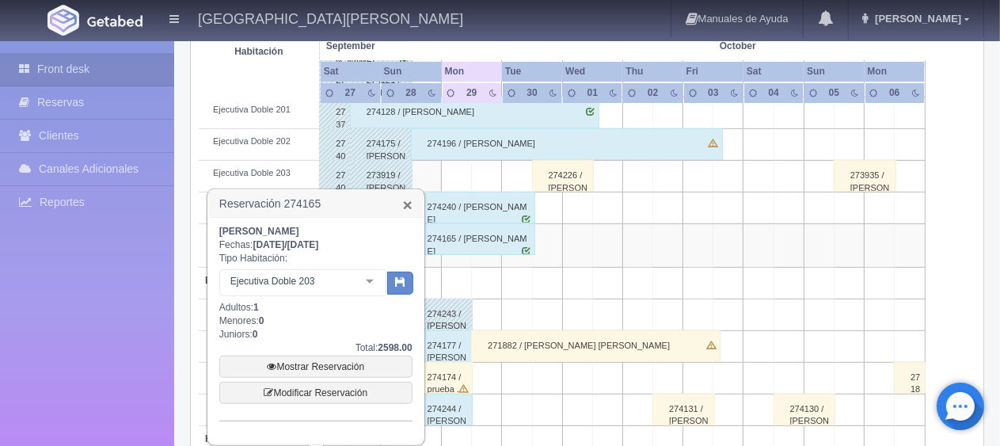
scroll to position [570, 0]
click at [409, 205] on link "×" at bounding box center [408, 204] width 10 height 17
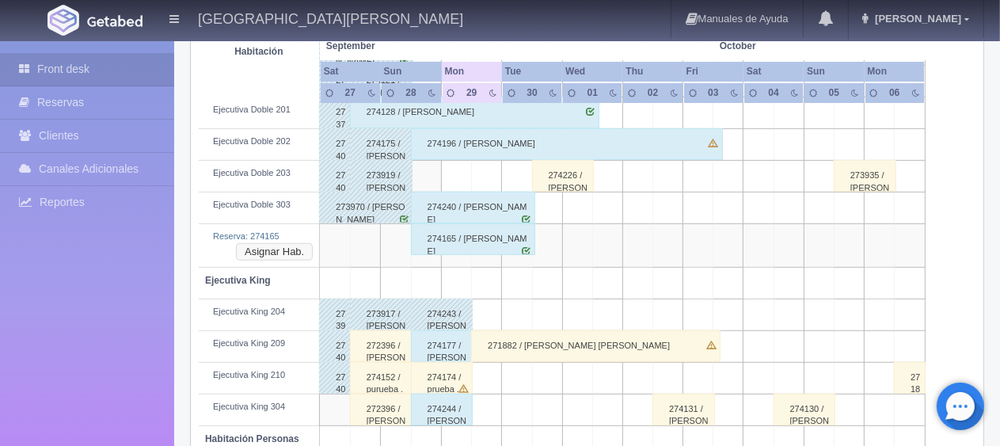
click at [280, 245] on button "Asignar Hab." at bounding box center [274, 251] width 77 height 17
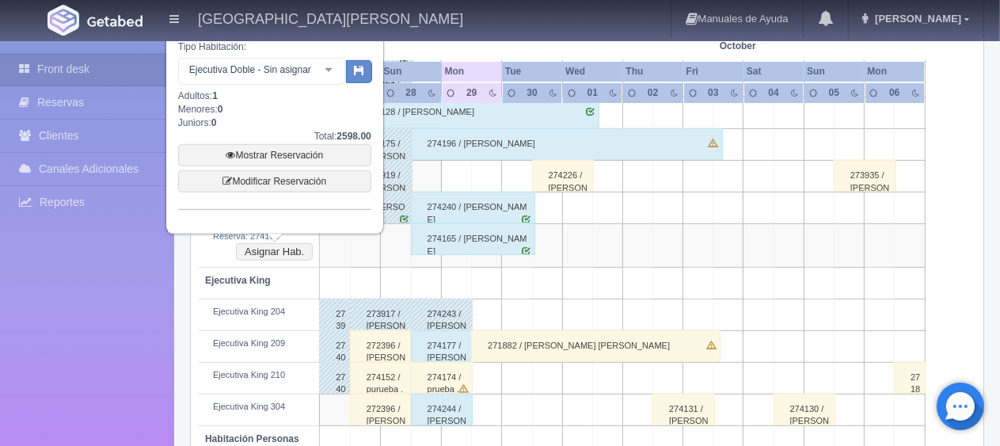
click at [326, 74] on div at bounding box center [329, 71] width 32 height 24
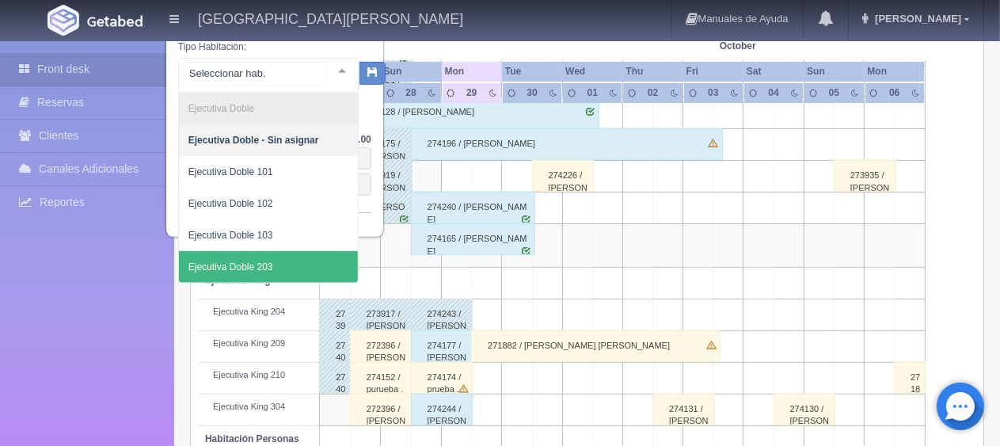
click at [296, 258] on span "Ejecutiva Doble 203" at bounding box center [268, 267] width 179 height 32
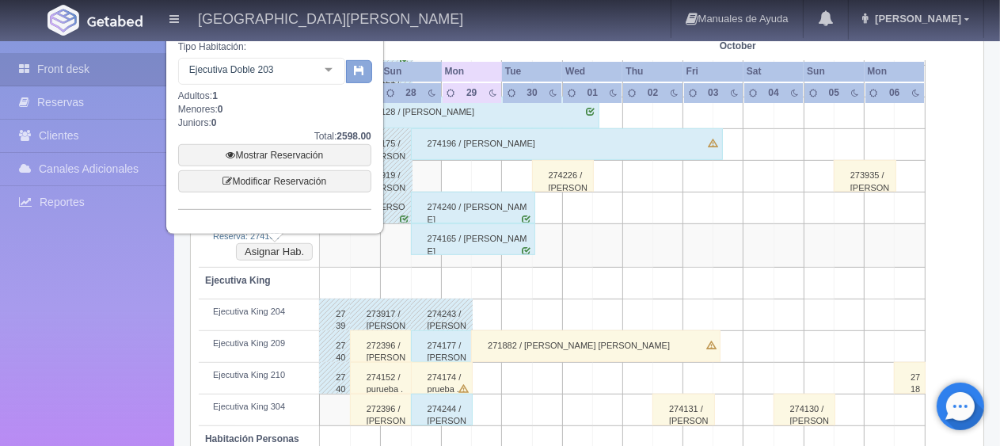
click at [358, 73] on icon "button" at bounding box center [359, 70] width 10 height 10
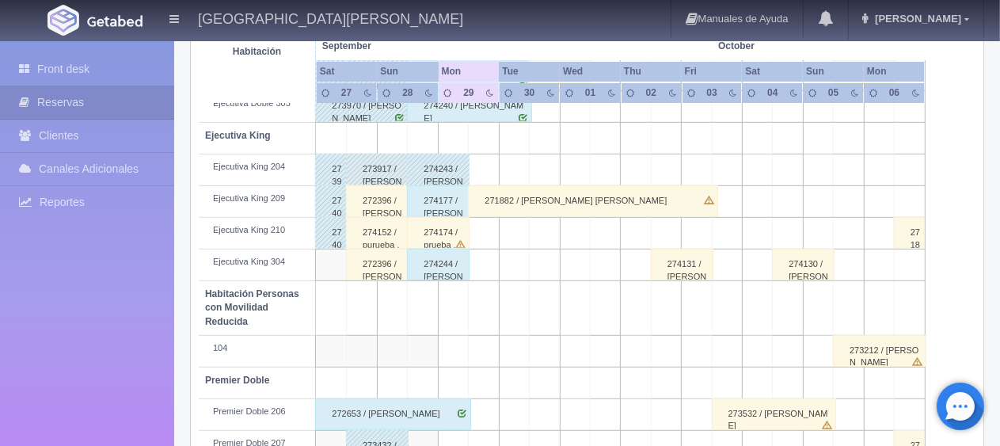
scroll to position [751, 0]
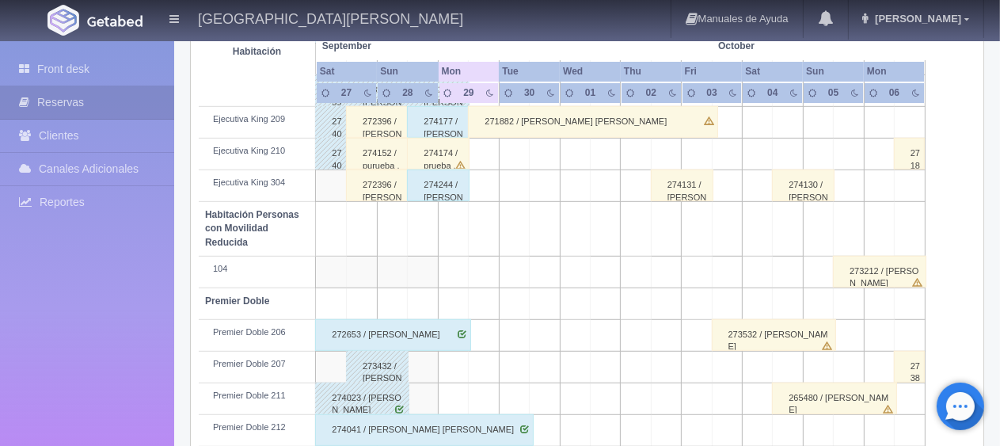
click at [393, 331] on div "272653 / [PERSON_NAME]" at bounding box center [393, 335] width 156 height 32
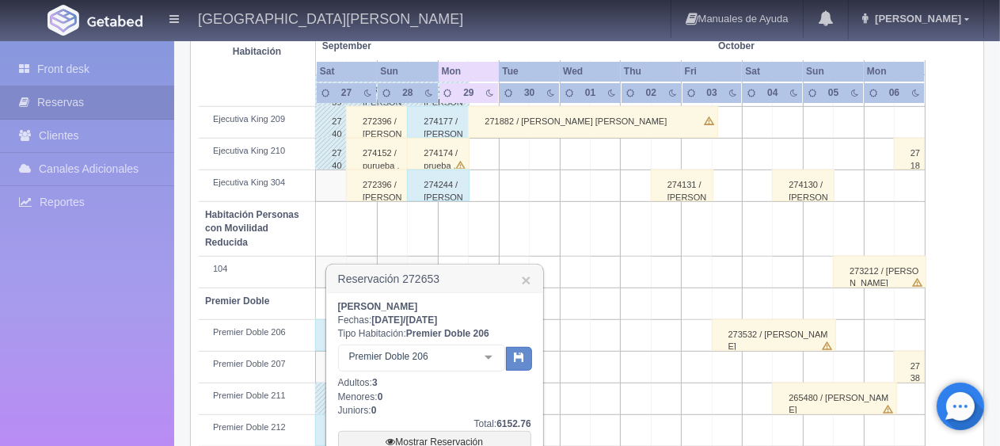
scroll to position [891, 0]
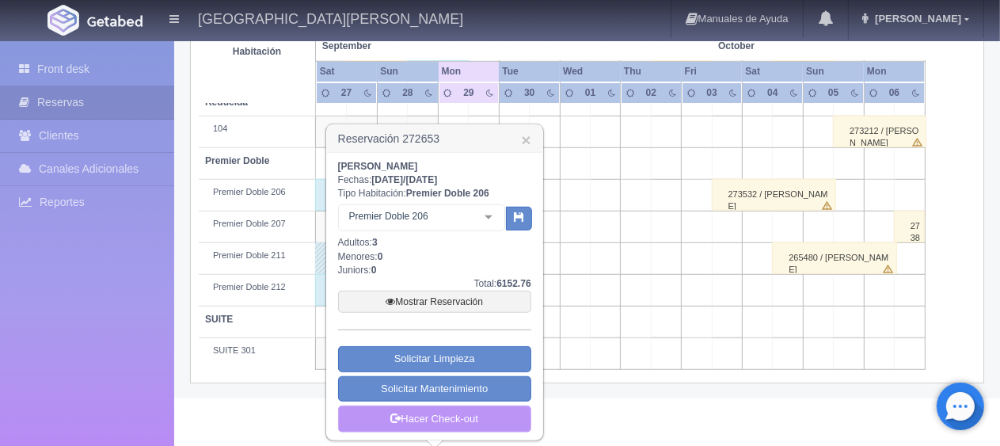
click at [478, 413] on link "Hacer Check-out" at bounding box center [434, 419] width 193 height 27
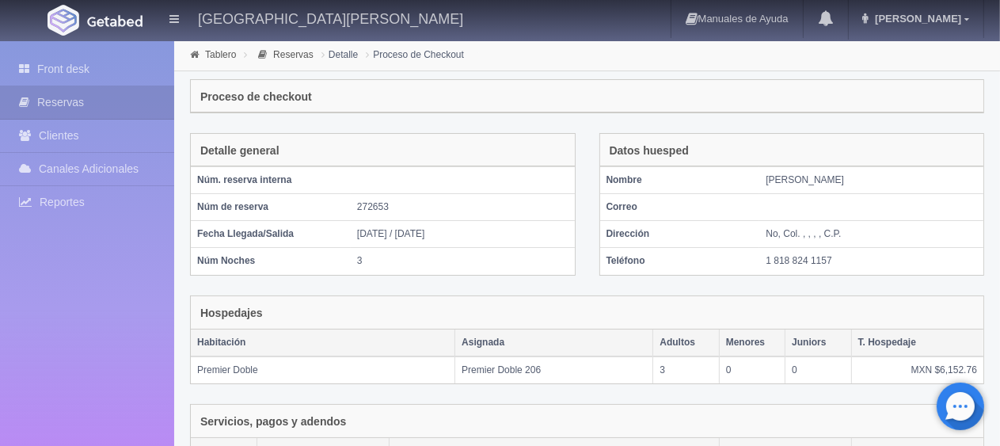
scroll to position [311, 0]
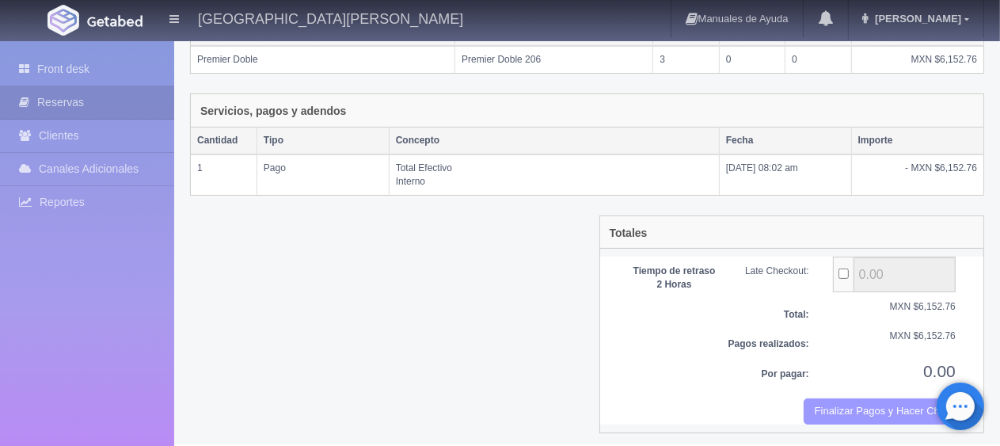
click at [844, 402] on button "Finalizar Pagos y Hacer Checkout" at bounding box center [880, 411] width 152 height 26
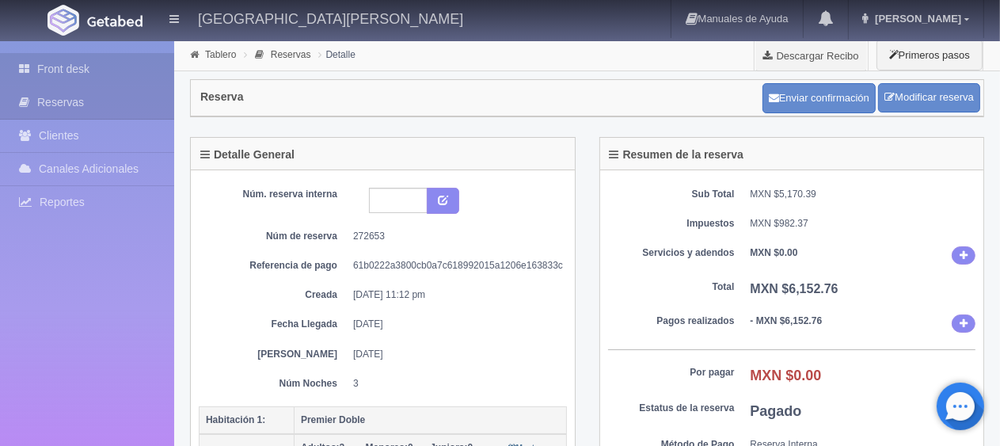
click at [117, 71] on link "Front desk" at bounding box center [87, 69] width 174 height 32
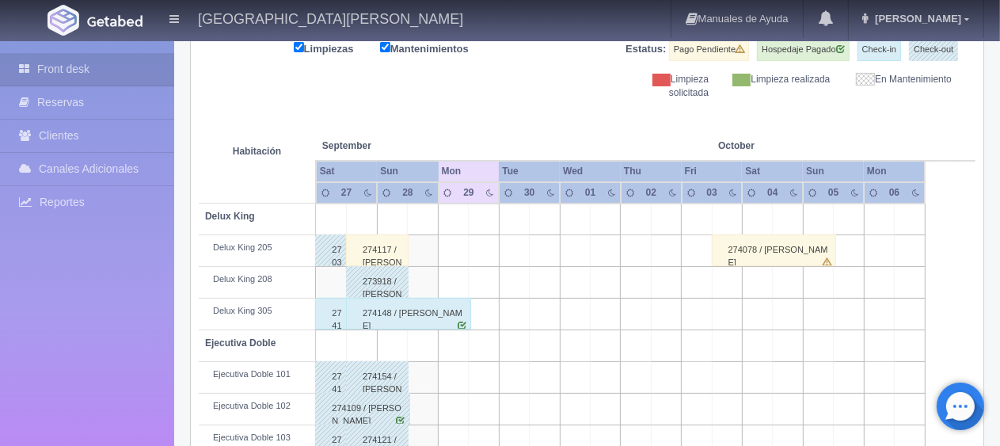
scroll to position [131, 0]
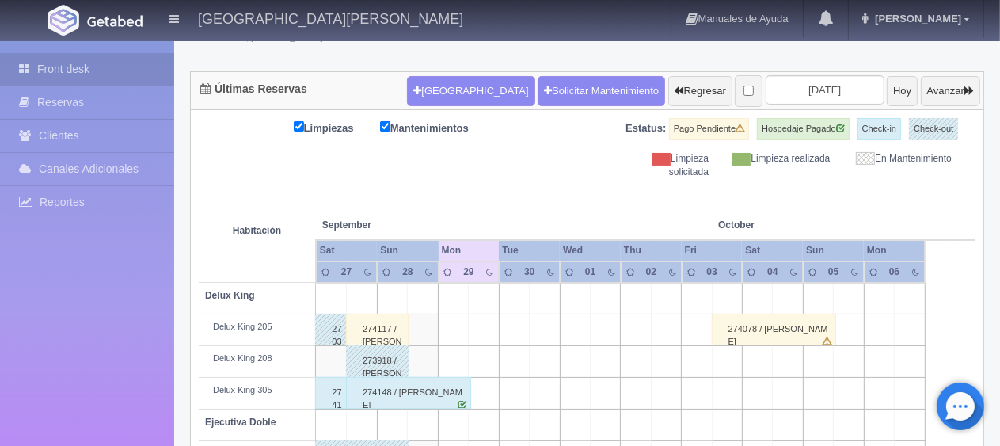
click at [374, 399] on div "274148 / Alejandra Ugalde" at bounding box center [408, 393] width 125 height 32
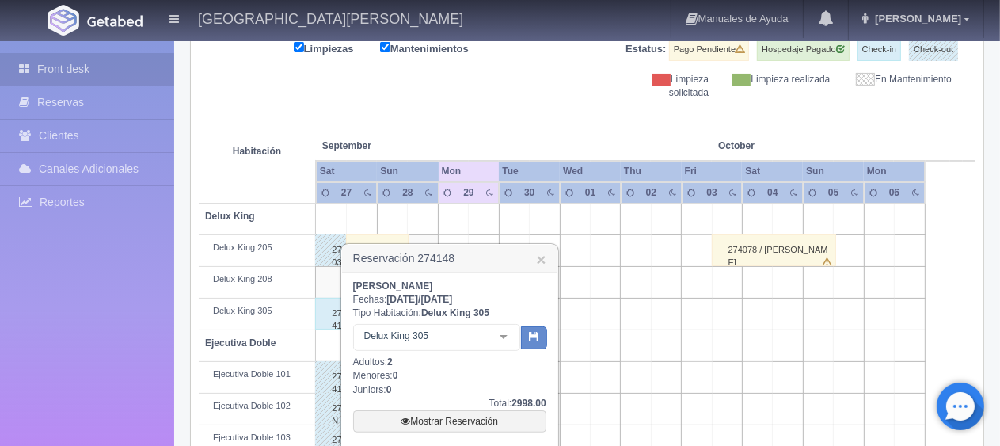
scroll to position [369, 0]
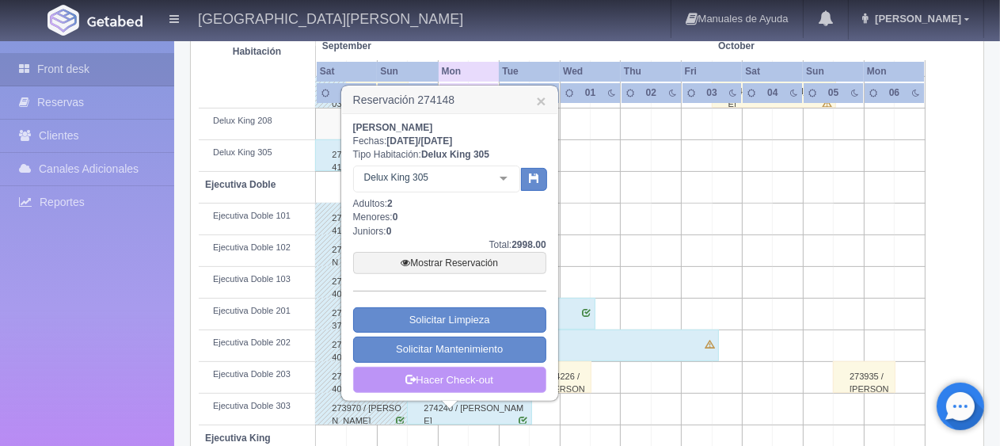
click at [444, 374] on link "Hacer Check-out" at bounding box center [449, 380] width 193 height 27
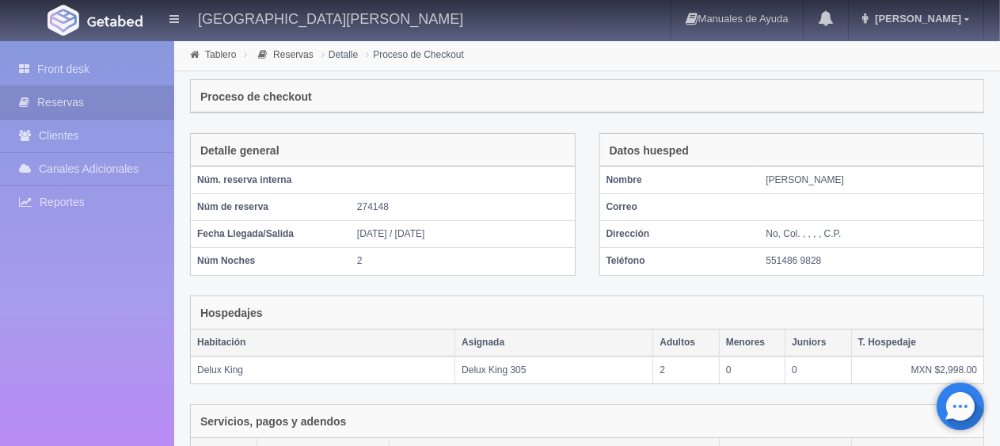
scroll to position [311, 0]
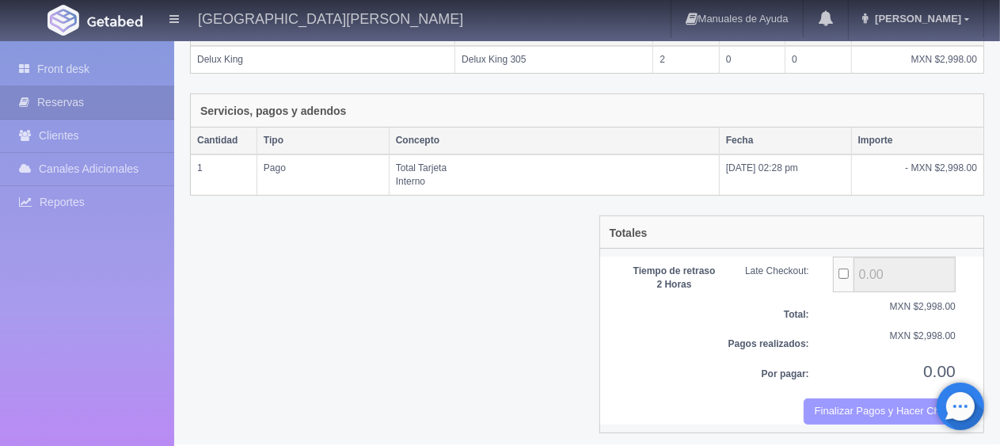
click at [855, 406] on button "Finalizar Pagos y Hacer Checkout" at bounding box center [880, 411] width 152 height 26
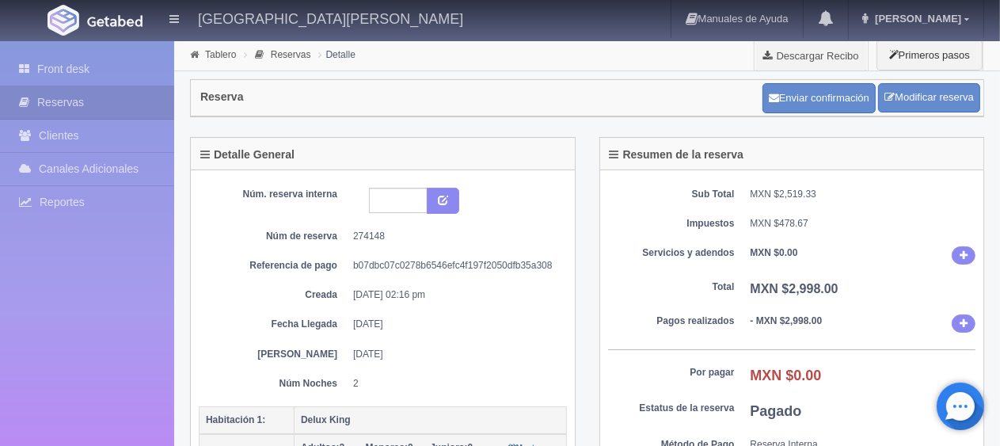
scroll to position [317, 0]
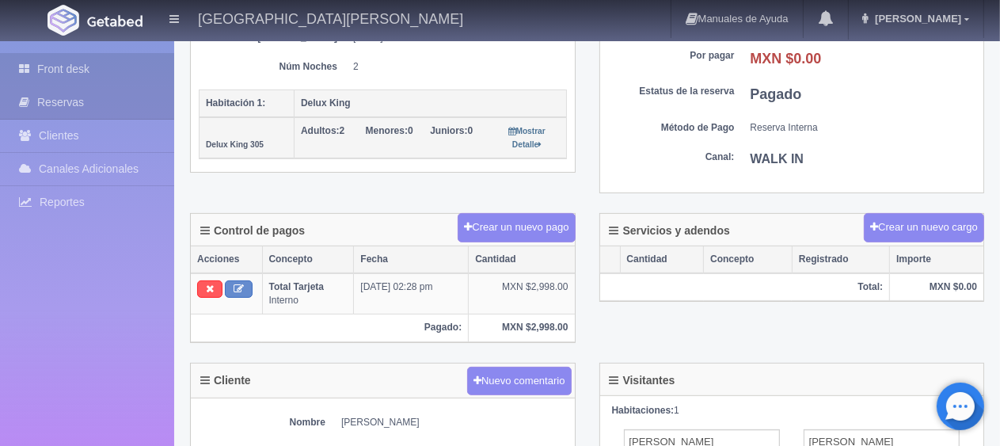
click at [95, 74] on link "Front desk" at bounding box center [87, 69] width 174 height 32
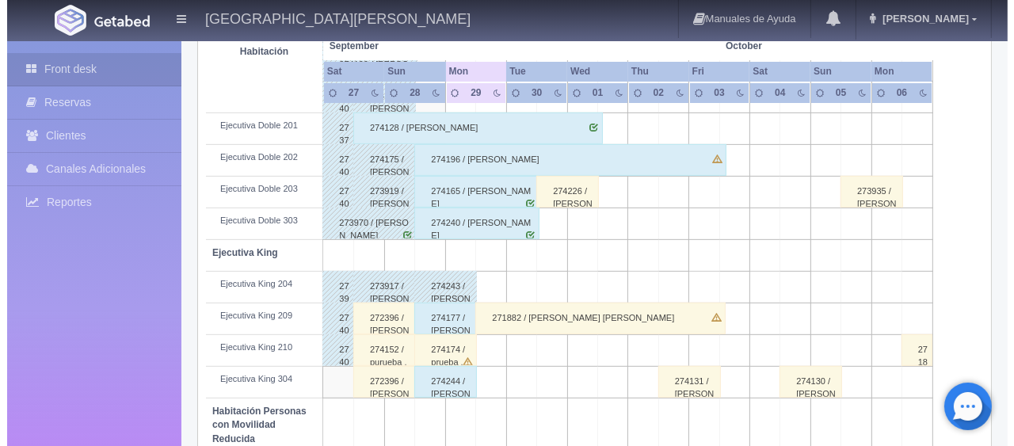
scroll to position [634, 0]
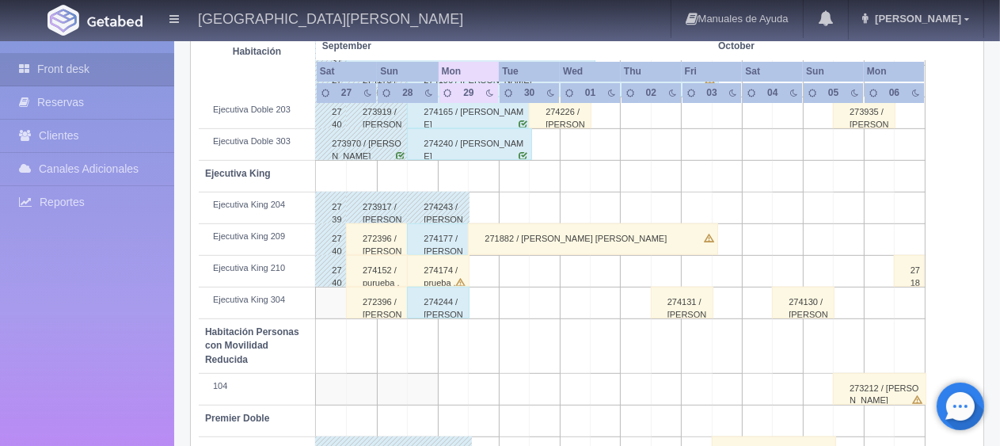
click at [477, 274] on td at bounding box center [484, 272] width 30 height 32
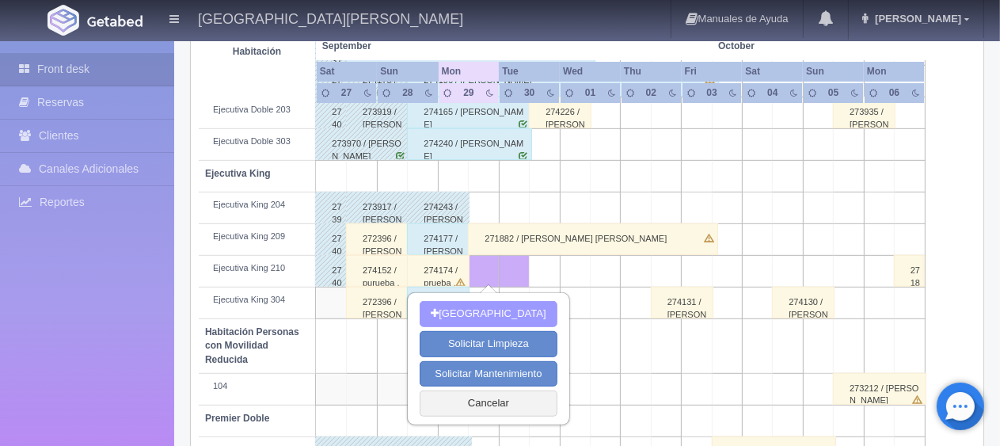
click at [476, 311] on button "[GEOGRAPHIC_DATA]" at bounding box center [488, 314] width 137 height 26
type input "29-09-2025"
type input "30-09-2025"
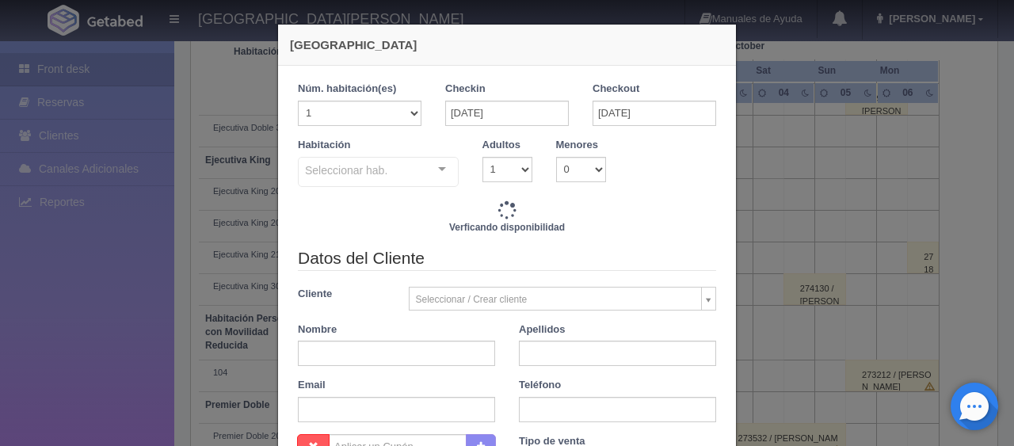
checkbox input "false"
type input "1299.00"
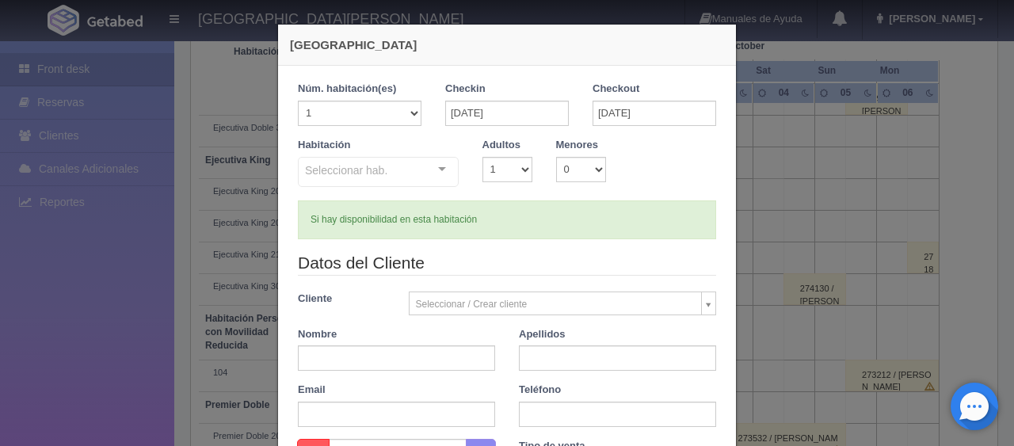
checkbox input "false"
click at [600, 122] on input "30-09-2025" at bounding box center [655, 113] width 124 height 25
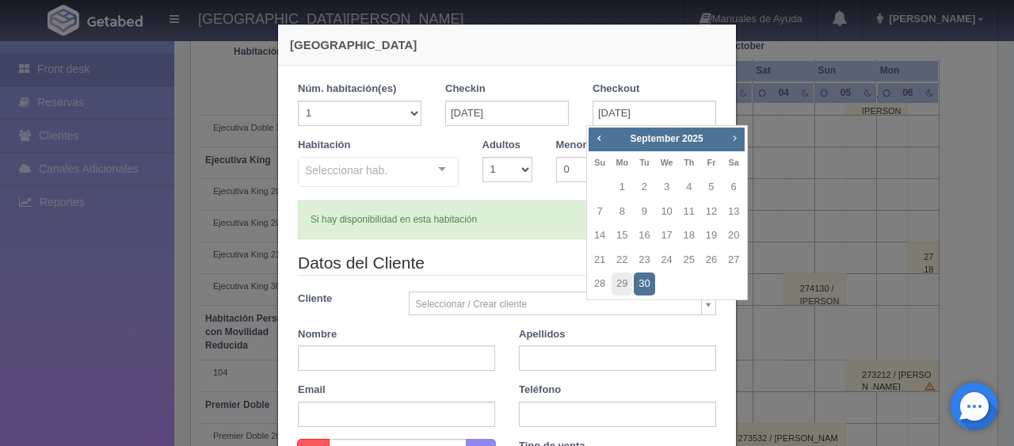
click at [729, 135] on span "Next" at bounding box center [734, 137] width 13 height 13
click at [668, 191] on link "1" at bounding box center [667, 187] width 21 height 23
type input "01-10-2025"
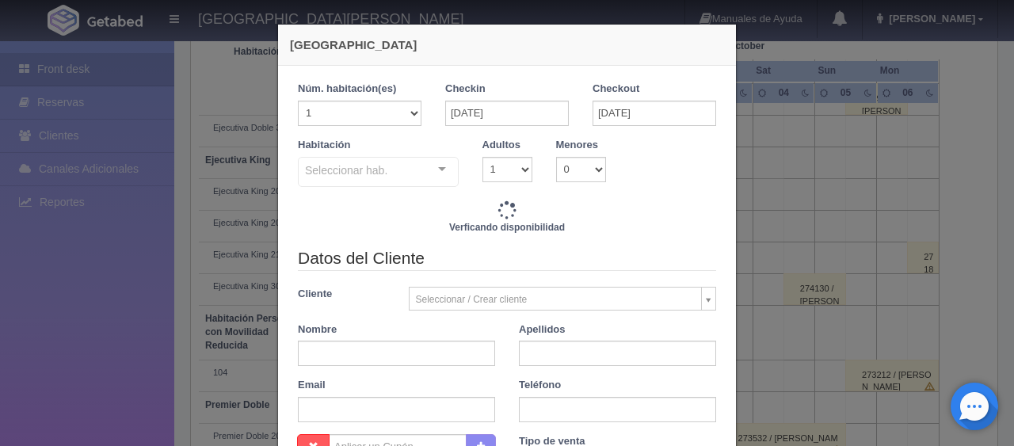
checkbox input "false"
type input "2598.00"
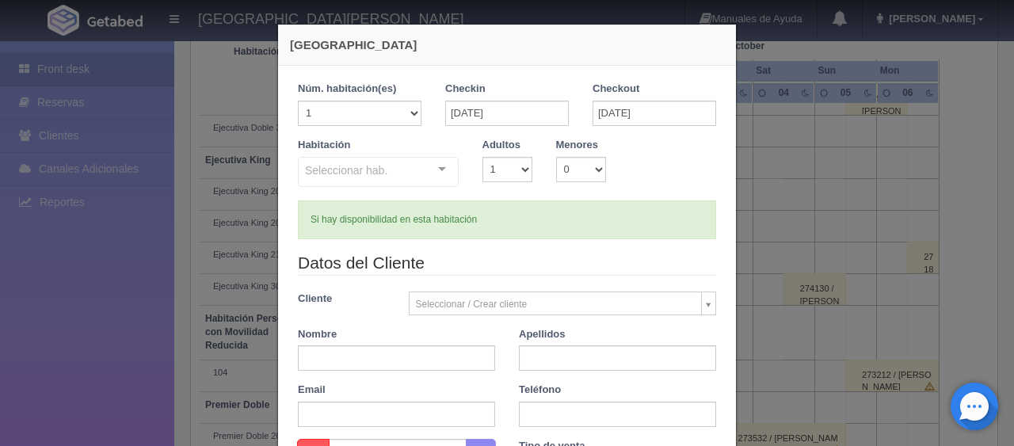
checkbox input "false"
click at [393, 175] on div "Seleccionar hab." at bounding box center [378, 172] width 161 height 30
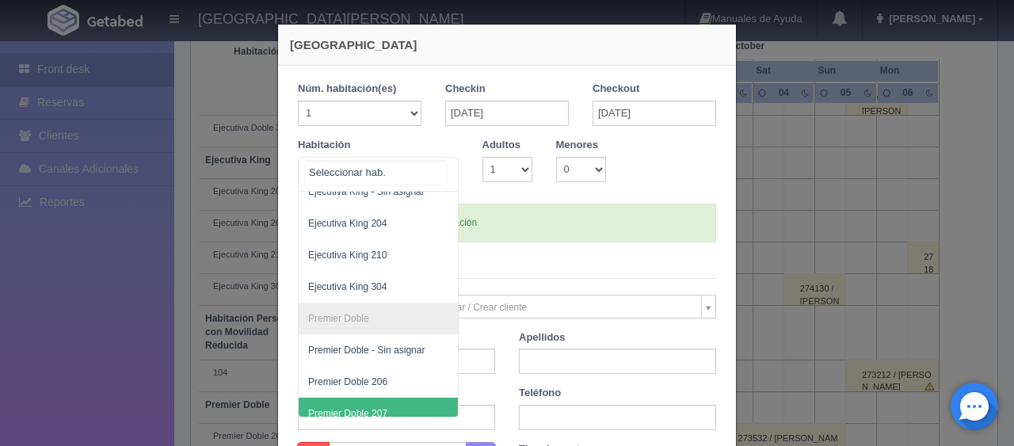
scroll to position [317, 0]
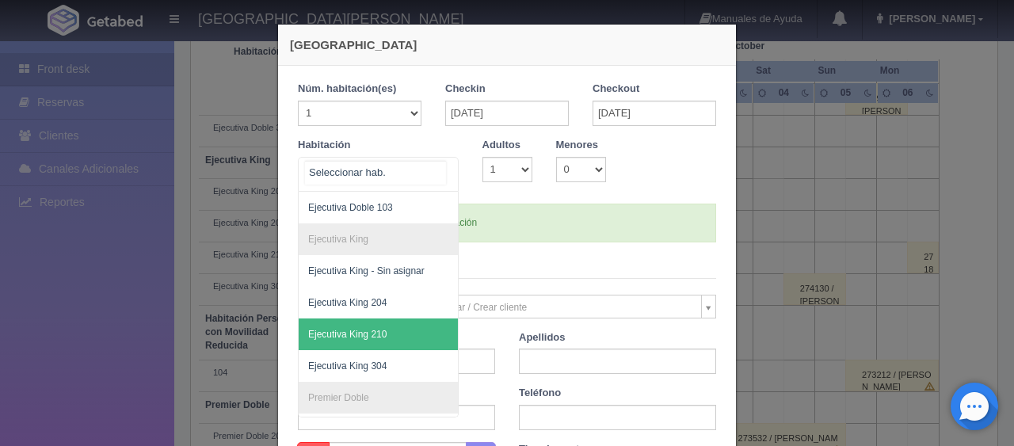
click at [389, 326] on span "Ejecutiva King 210" at bounding box center [432, 334] width 266 height 32
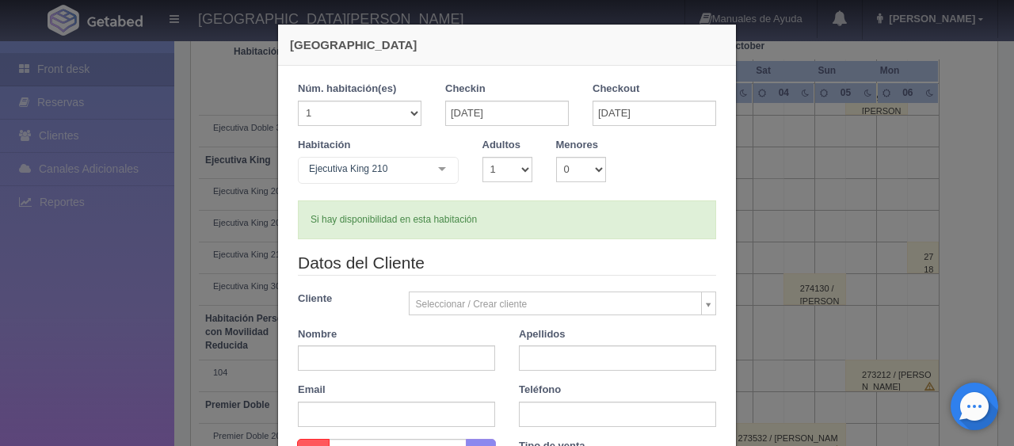
checkbox input "false"
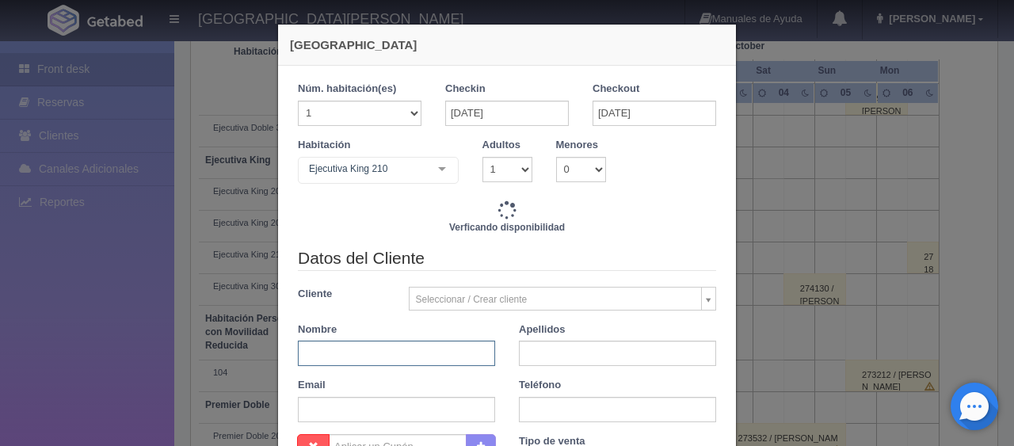
click at [392, 351] on input "text" at bounding box center [396, 353] width 197 height 25
type input "2598.00"
checkbox input "false"
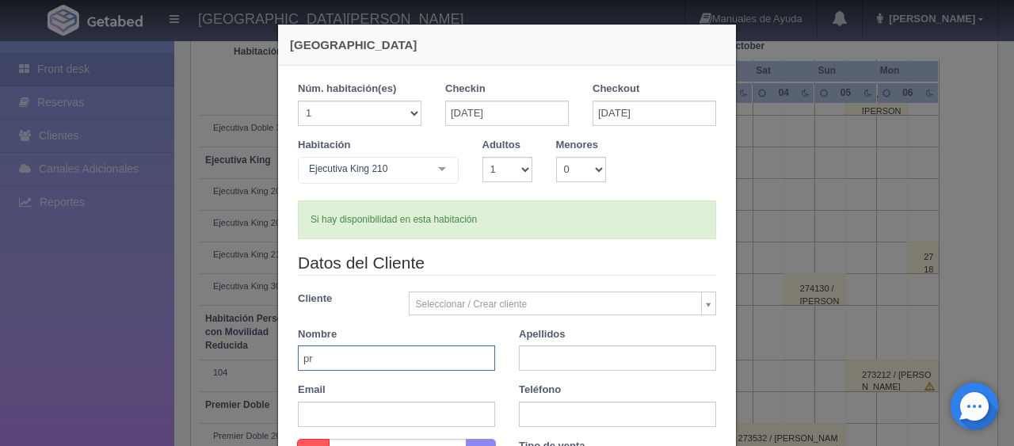
type input "prueba"
click at [552, 356] on input "text" at bounding box center [617, 357] width 197 height 25
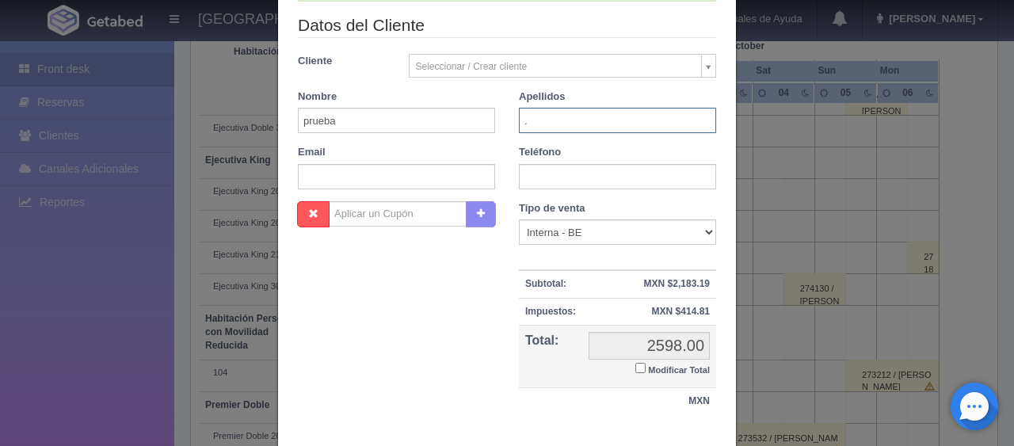
type input "."
click at [648, 366] on small "Modificar Total" at bounding box center [679, 370] width 62 height 10
click at [643, 366] on input "Modificar Total" at bounding box center [640, 368] width 10 height 10
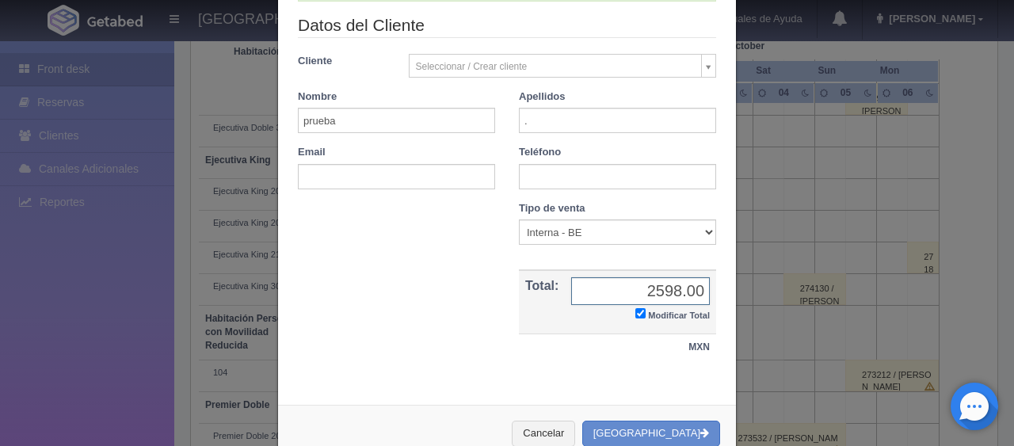
checkbox input "true"
type input "0"
click at [649, 368] on div "Nombre Cupón : Descuentos : Tipo de venta Correo Electronico Interna - BE Llama…" at bounding box center [507, 289] width 442 height 176
click at [665, 425] on button "[GEOGRAPHIC_DATA]" at bounding box center [651, 434] width 138 height 26
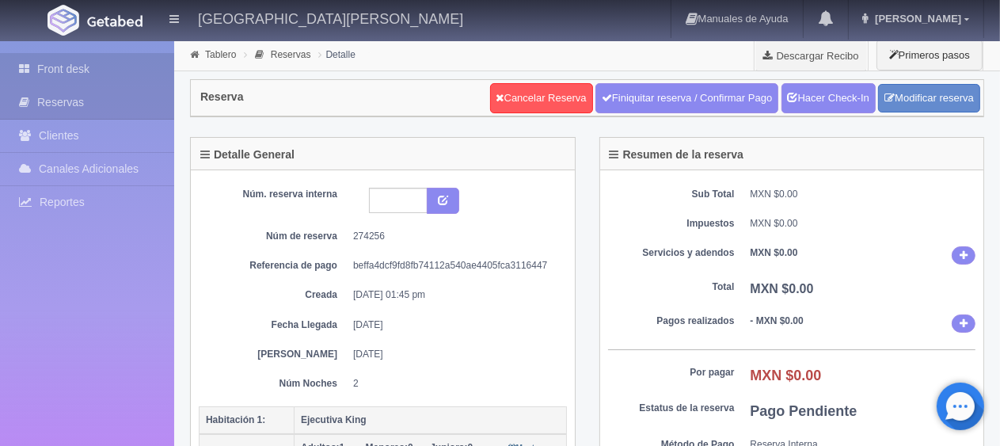
click at [93, 67] on link "Front desk" at bounding box center [87, 69] width 174 height 32
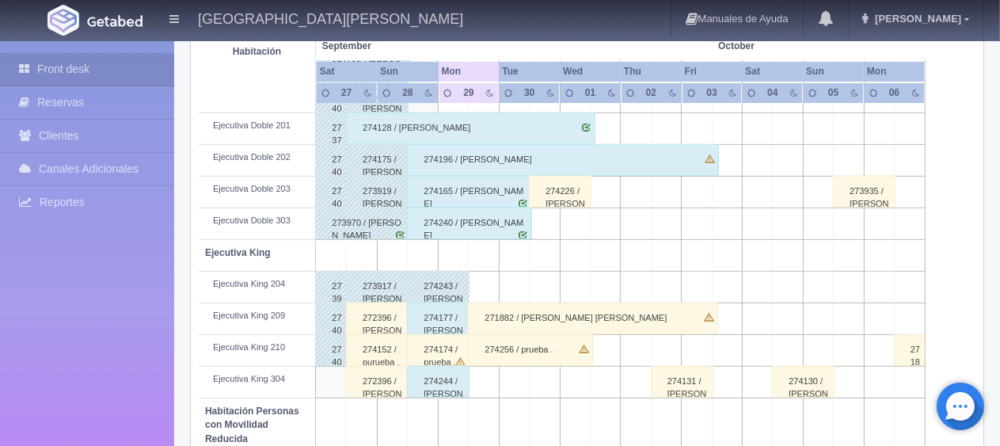
scroll to position [634, 0]
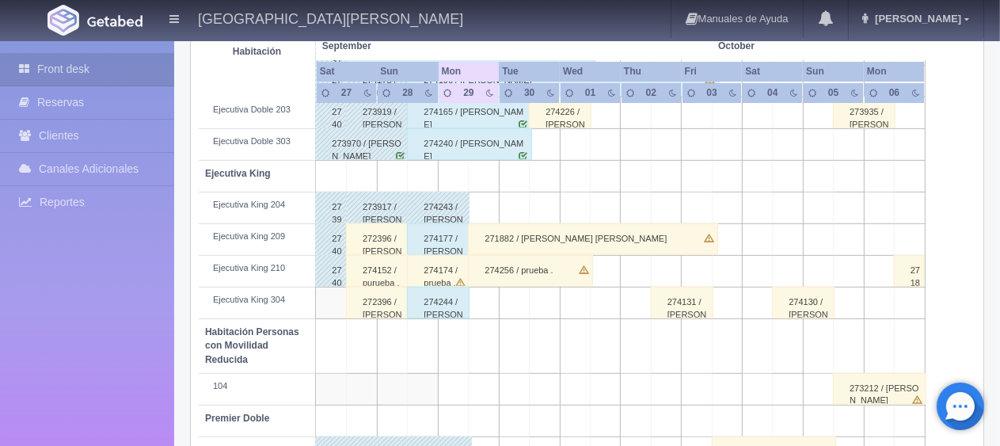
click at [492, 236] on div "271882 / [PERSON_NAME] [PERSON_NAME]" at bounding box center [593, 239] width 250 height 32
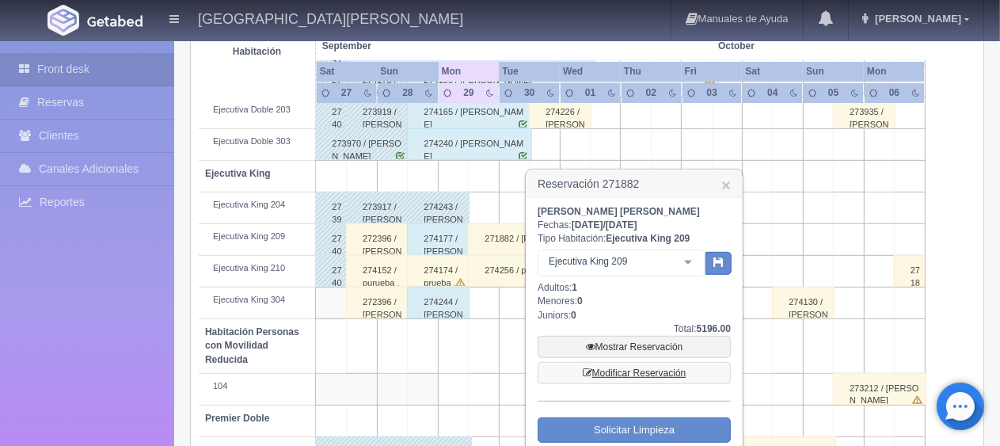
click at [627, 373] on link "Modificar Reservación" at bounding box center [634, 373] width 193 height 22
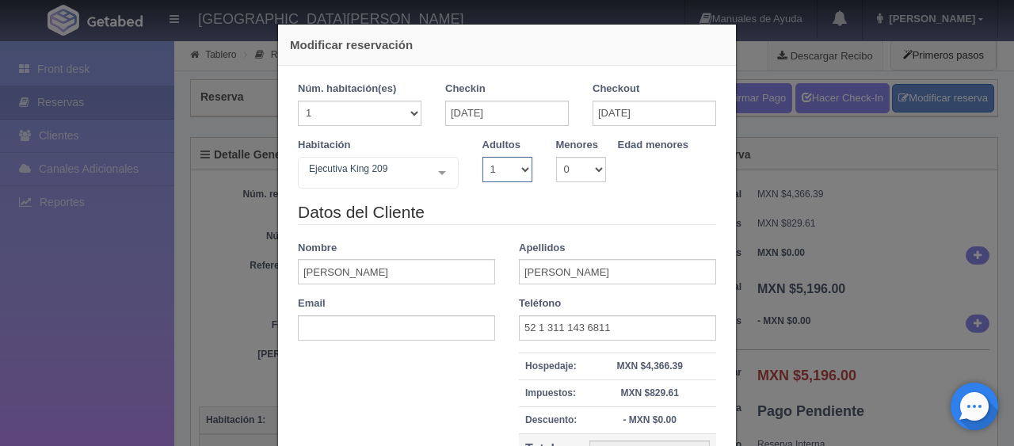
click at [507, 171] on select "1 2 3 4 5 6 7 8 9 10" at bounding box center [507, 169] width 50 height 25
select select "2"
click at [482, 157] on select "1 2 3 4 5 6 7 8 9 10" at bounding box center [507, 169] width 50 height 25
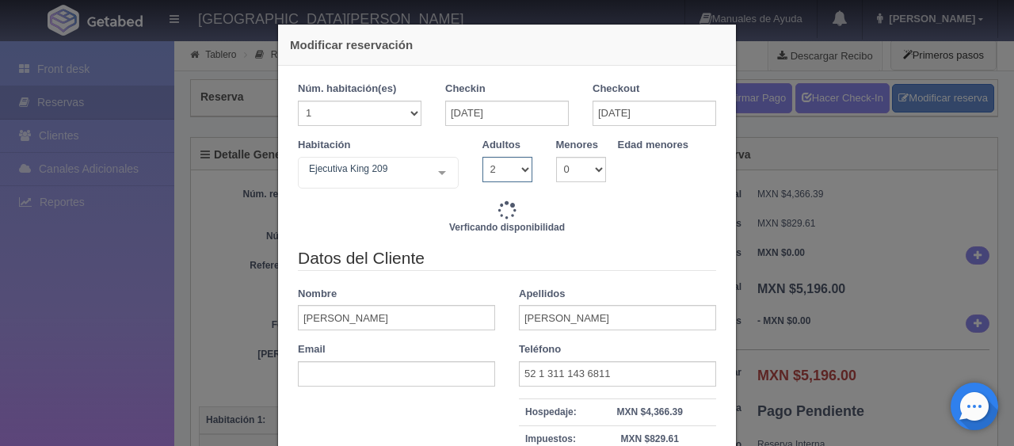
type input "6196.00"
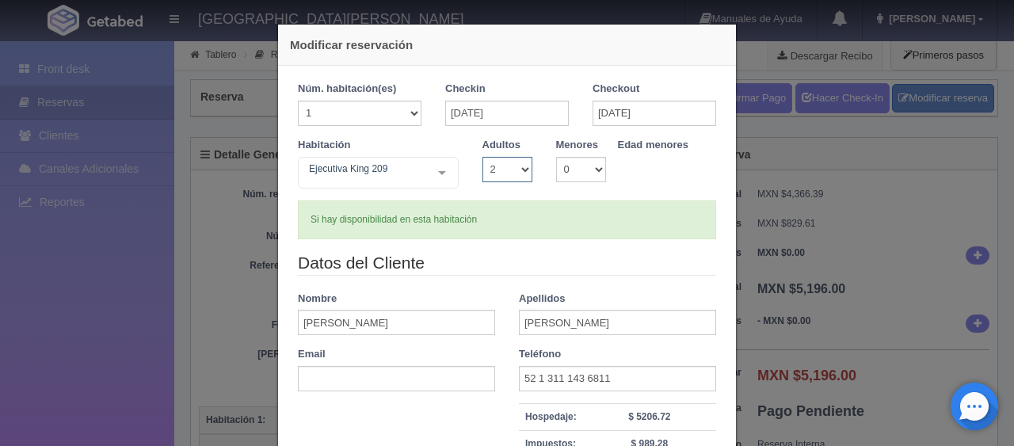
click at [505, 171] on select "1 2 3 4 5 6 7 8 9 10" at bounding box center [507, 169] width 50 height 25
select select "1"
click at [482, 157] on select "1 2 3 4 5 6 7 8 9 10" at bounding box center [507, 169] width 50 height 25
checkbox input "false"
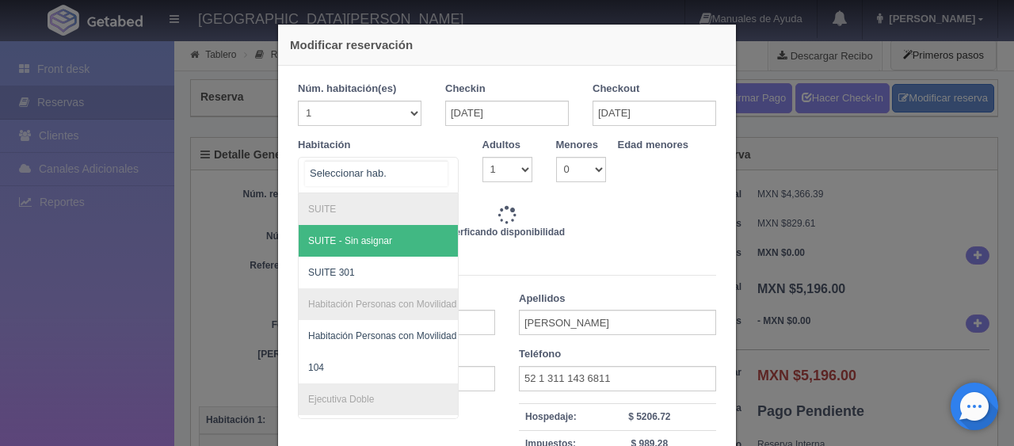
click at [435, 180] on div at bounding box center [442, 173] width 32 height 30
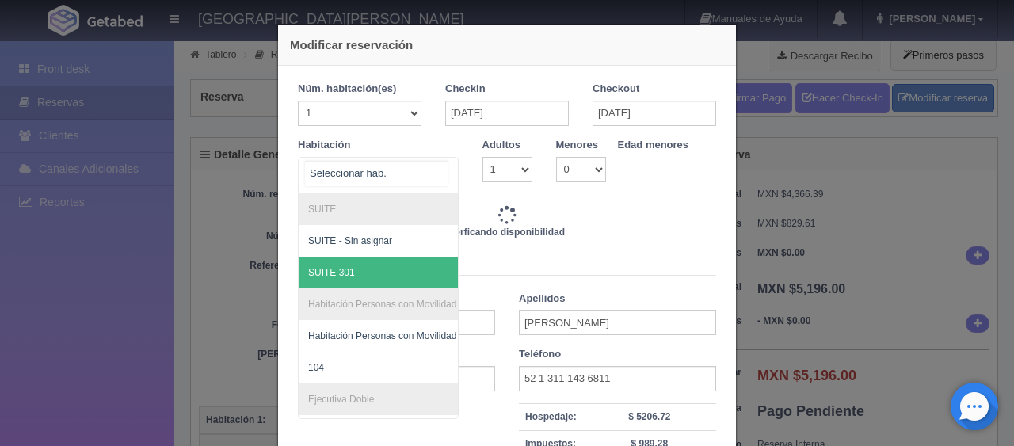
type input "5196.00"
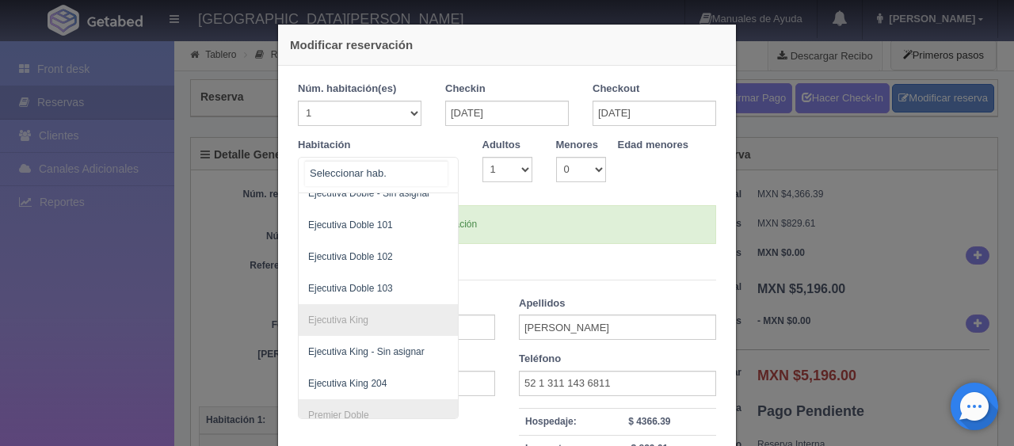
scroll to position [317, 0]
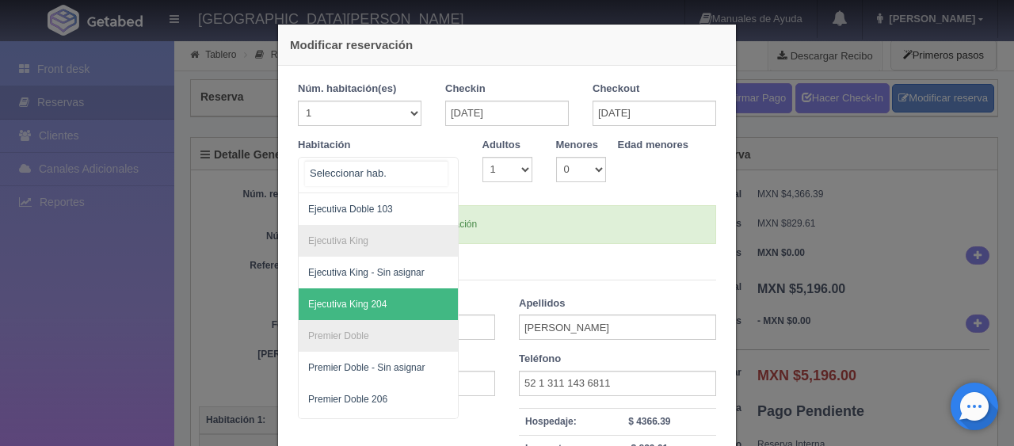
click at [402, 306] on span "Ejecutiva King 204" at bounding box center [432, 304] width 266 height 32
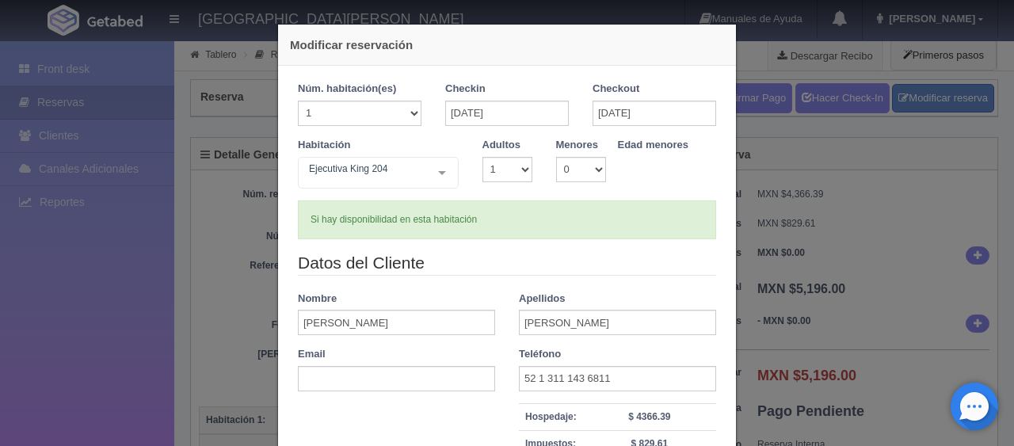
checkbox input "false"
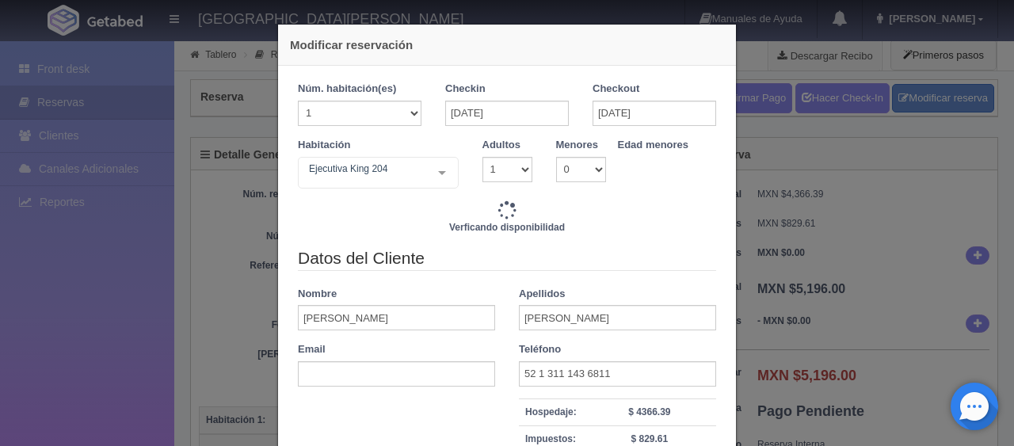
type input "5196.00"
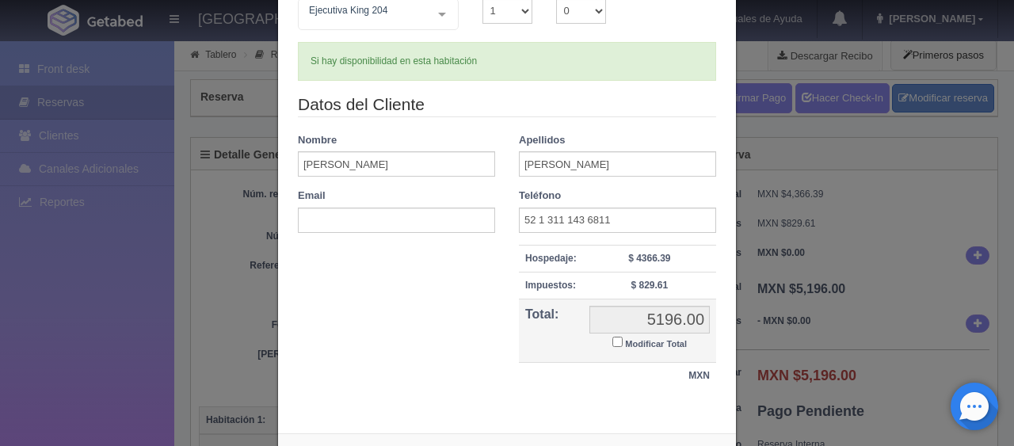
scroll to position [225, 0]
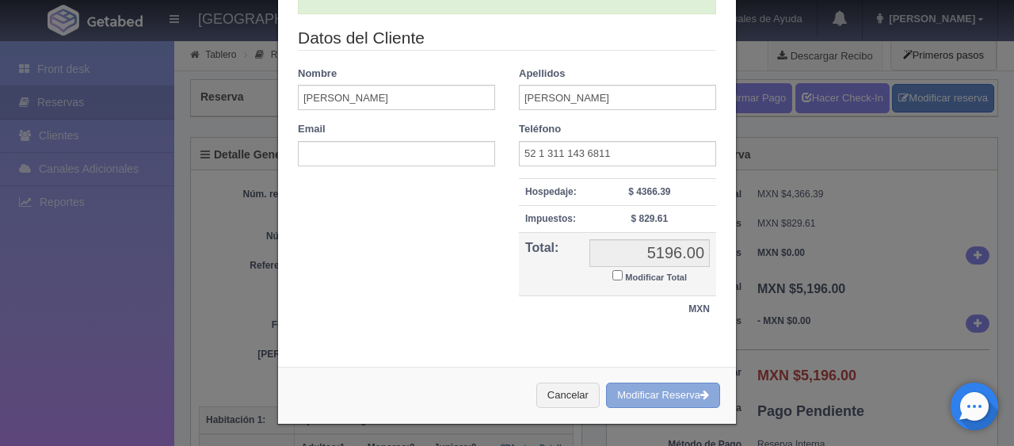
click at [635, 392] on button "Modificar Reserva" at bounding box center [663, 396] width 114 height 26
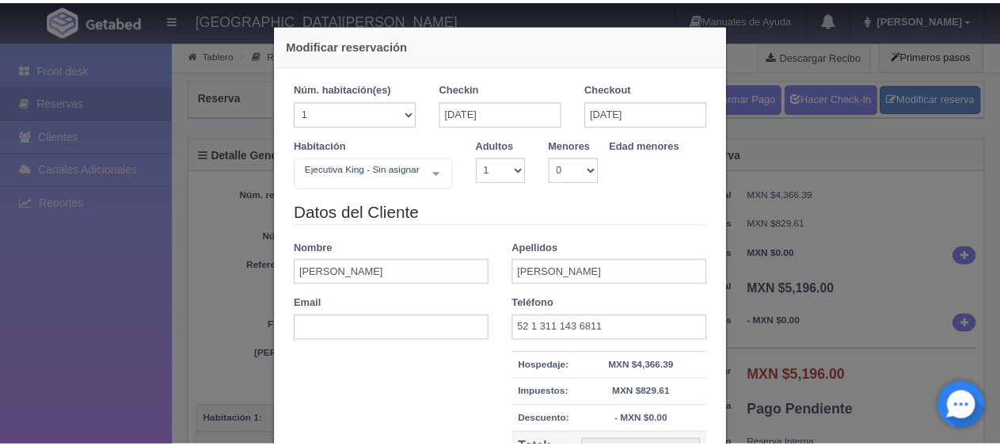
scroll to position [180, 0]
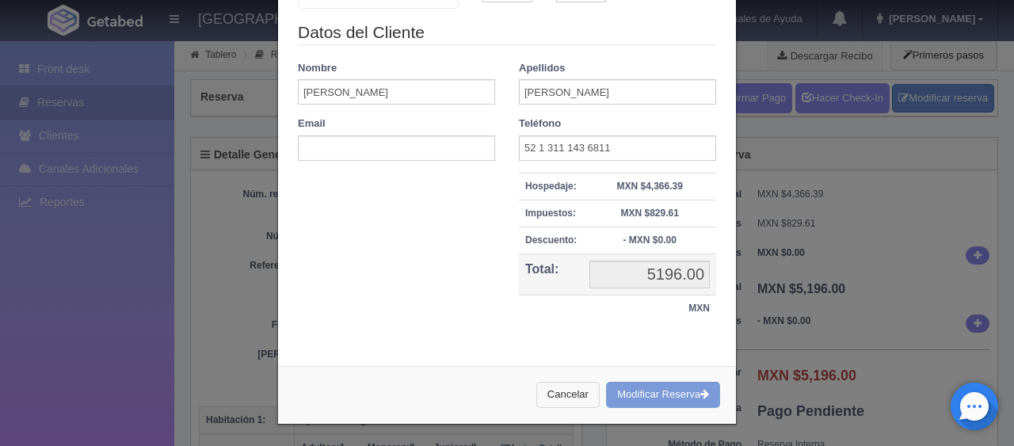
click at [564, 398] on button "Cancelar" at bounding box center [567, 395] width 63 height 26
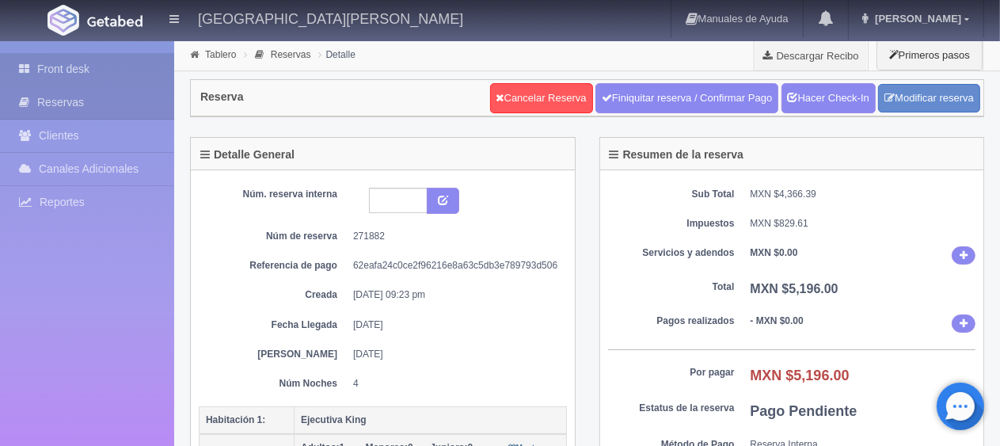
click at [94, 61] on link "Front desk" at bounding box center [87, 69] width 174 height 32
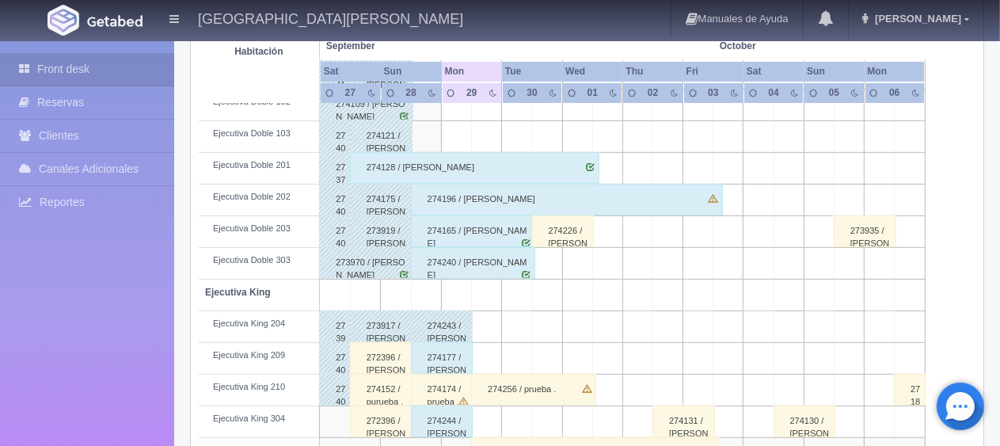
scroll to position [673, 0]
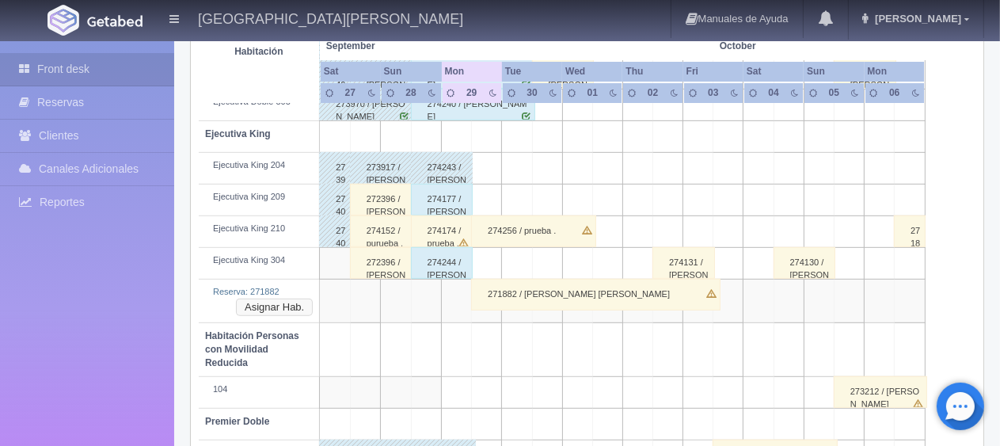
click at [296, 306] on button "Asignar Hab." at bounding box center [274, 307] width 77 height 17
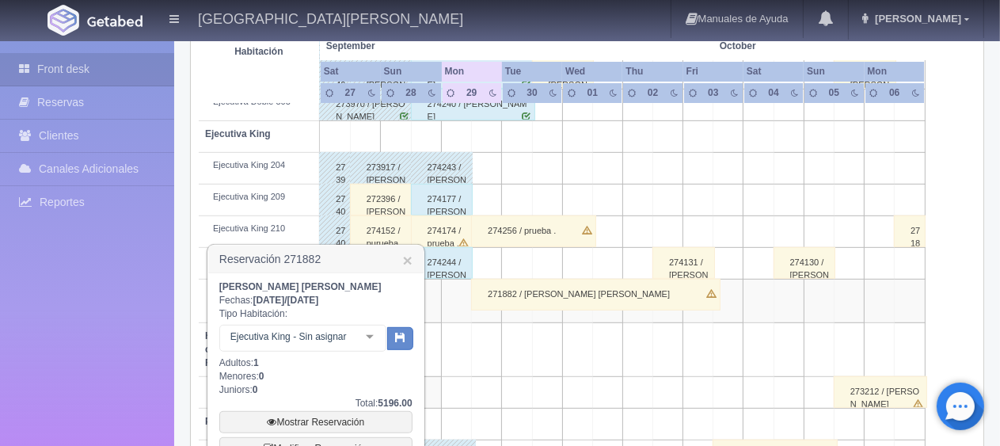
click at [373, 344] on div at bounding box center [370, 338] width 32 height 24
click at [364, 341] on div at bounding box center [370, 338] width 32 height 24
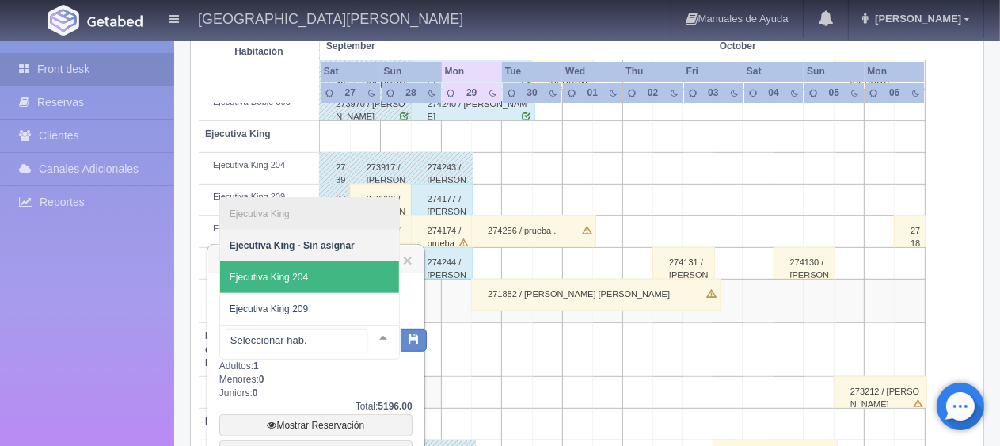
click at [346, 269] on span "Ejecutiva King 204" at bounding box center [309, 277] width 179 height 32
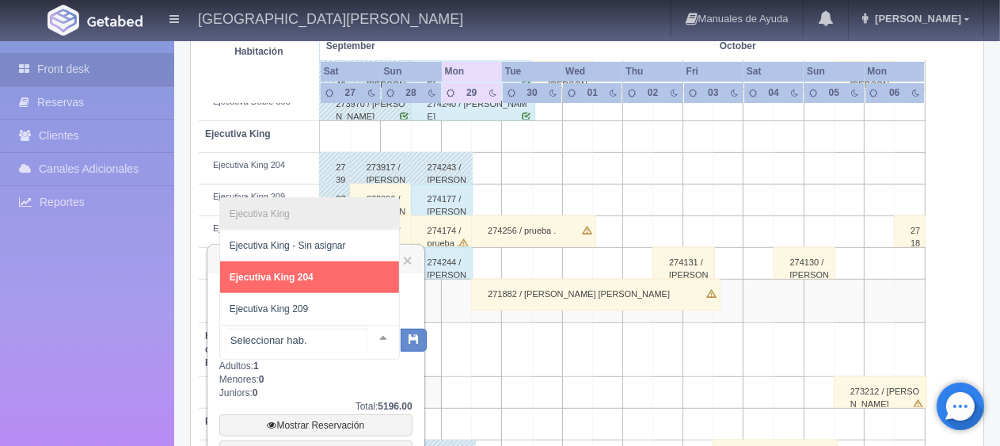
drag, startPoint x: 384, startPoint y: 346, endPoint x: 360, endPoint y: 277, distance: 73.2
click at [360, 325] on div "Ejecutiva King Ejecutiva King - Sin asignar Ejecutiva King 204 Ejecutiva King 2…" at bounding box center [309, 342] width 181 height 35
click at [337, 284] on span "Ejecutiva King 204" at bounding box center [309, 277] width 179 height 32
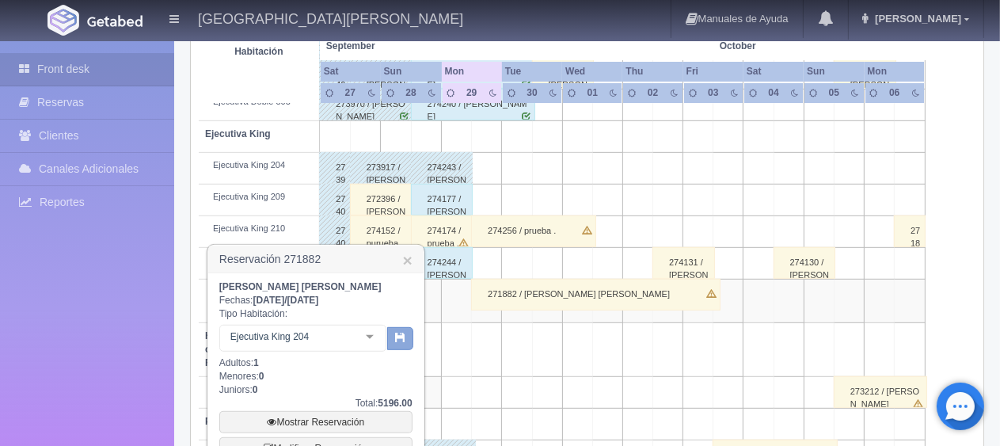
click at [405, 335] on icon "button" at bounding box center [400, 337] width 10 height 10
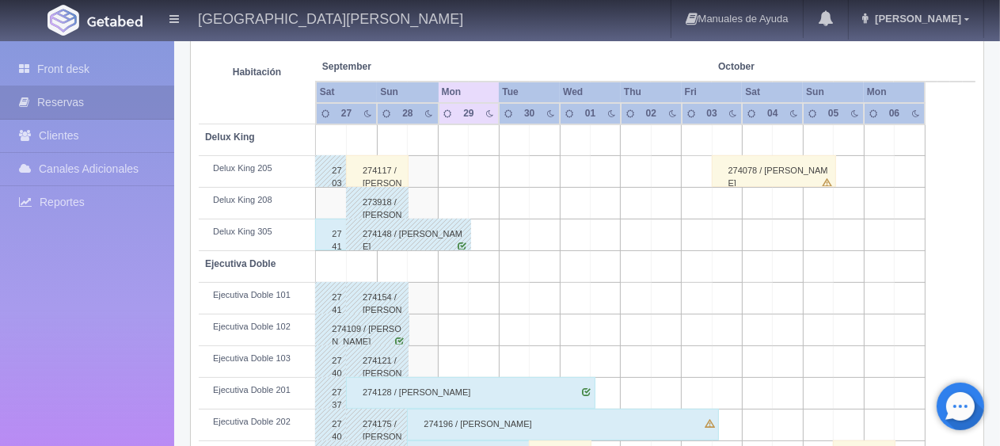
scroll to position [211, 0]
